Goal: Transaction & Acquisition: Register for event/course

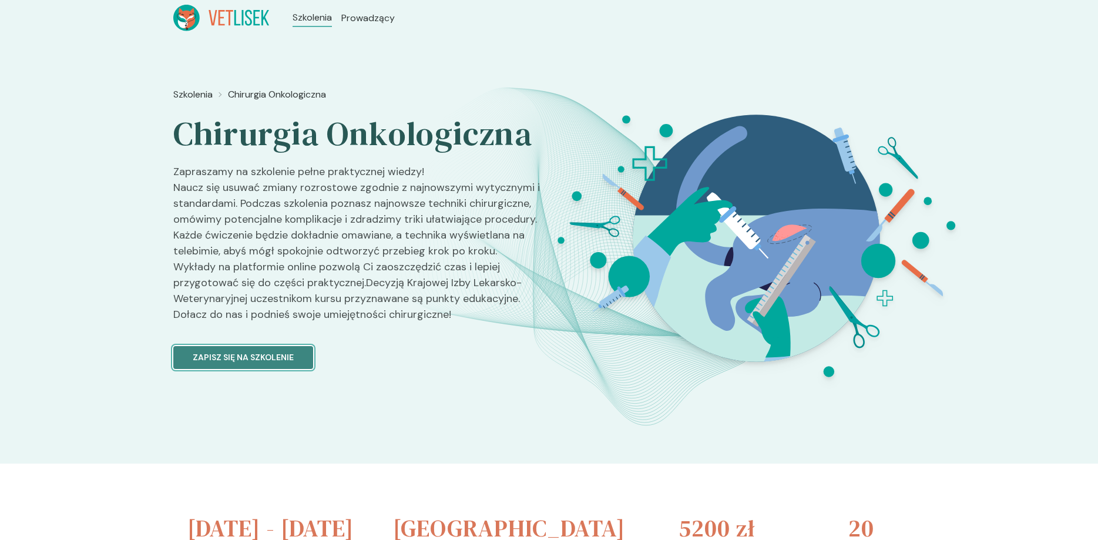
click at [205, 364] on p "Zapisz się na szkolenie" at bounding box center [243, 357] width 101 height 12
drag, startPoint x: 1098, startPoint y: 55, endPoint x: 1098, endPoint y: 68, distance: 12.9
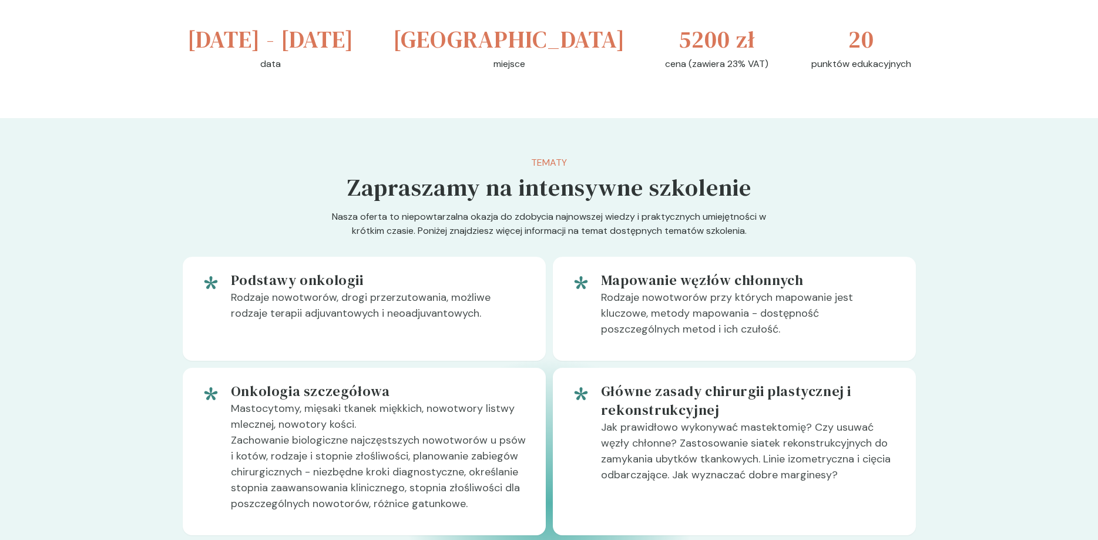
scroll to position [386, 0]
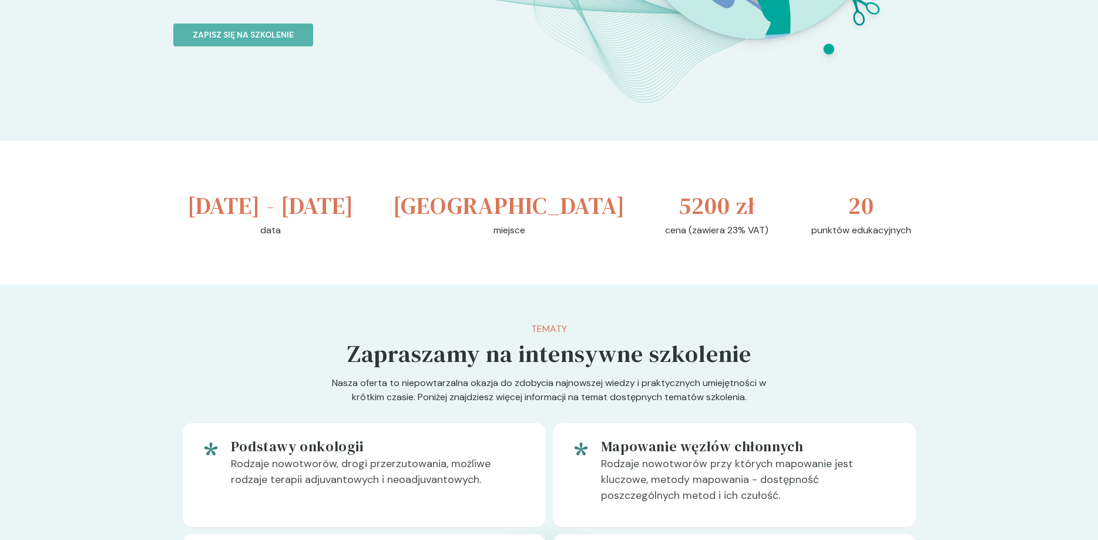
scroll to position [0, 0]
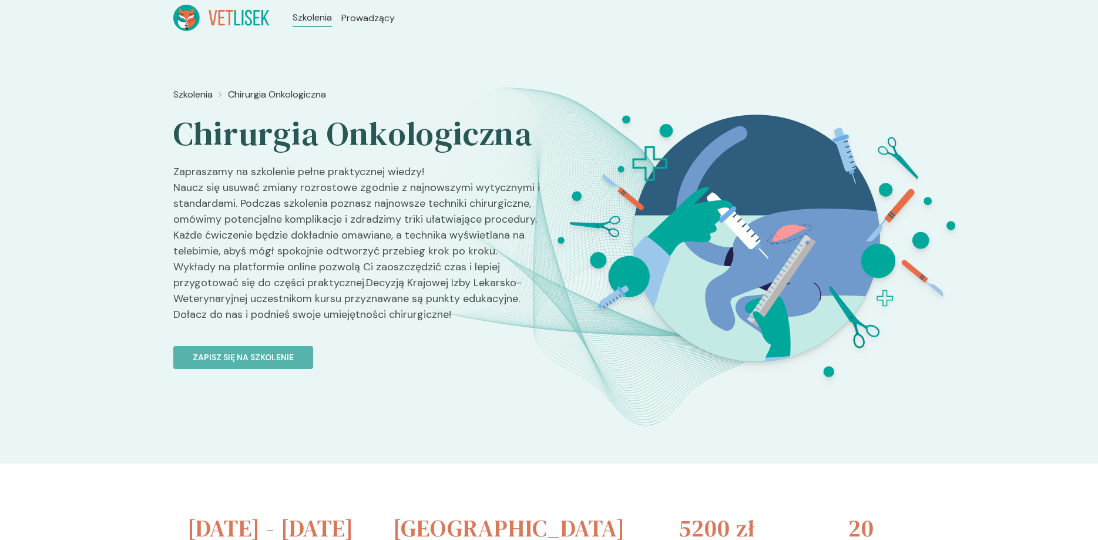
click at [25, 56] on div "Szkolenia Chirurgia Onkologiczna Chirurgia Onkologiczna Zapraszamy na szkolenie…" at bounding box center [549, 250] width 1098 height 428
click at [290, 364] on p "Zapisz się na szkolenie" at bounding box center [243, 357] width 101 height 12
